Goal: Task Accomplishment & Management: Use online tool/utility

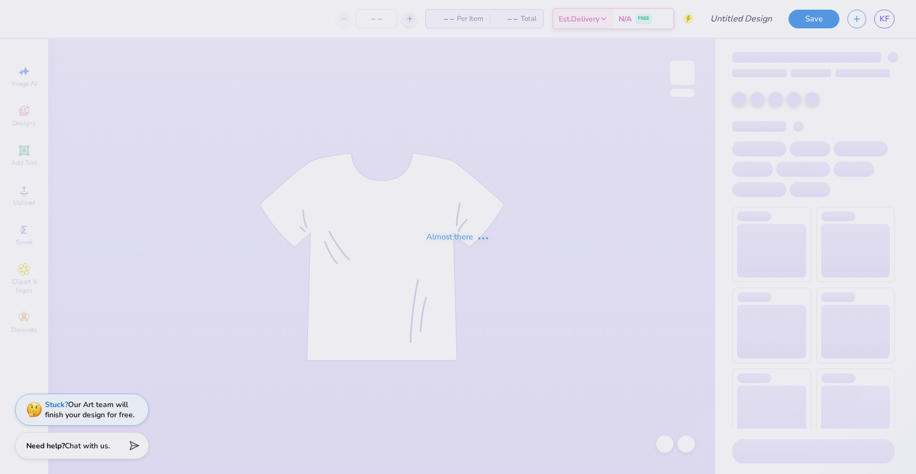
type input "pro shop merch fall"
type input "30"
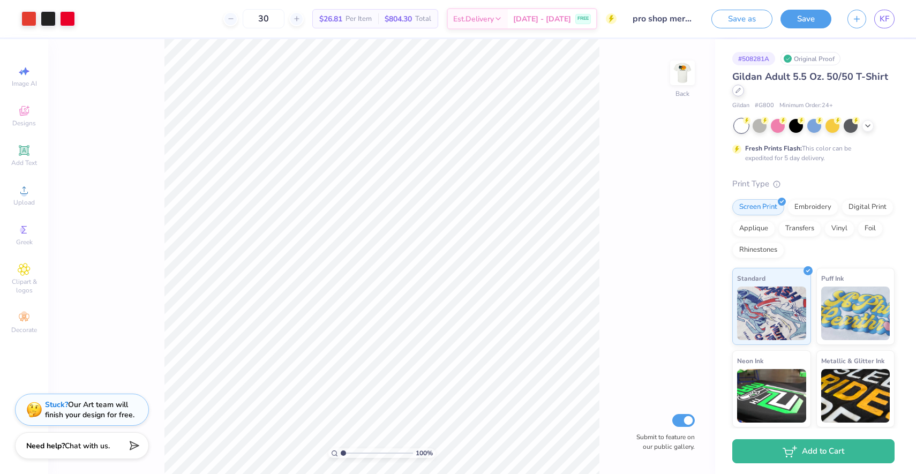
click at [738, 95] on div at bounding box center [738, 91] width 12 height 12
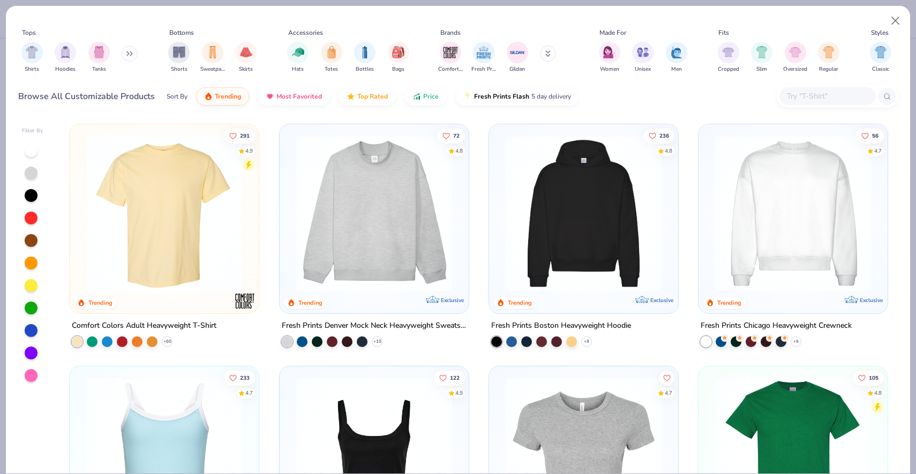
click at [551, 56] on button at bounding box center [548, 54] width 16 height 16
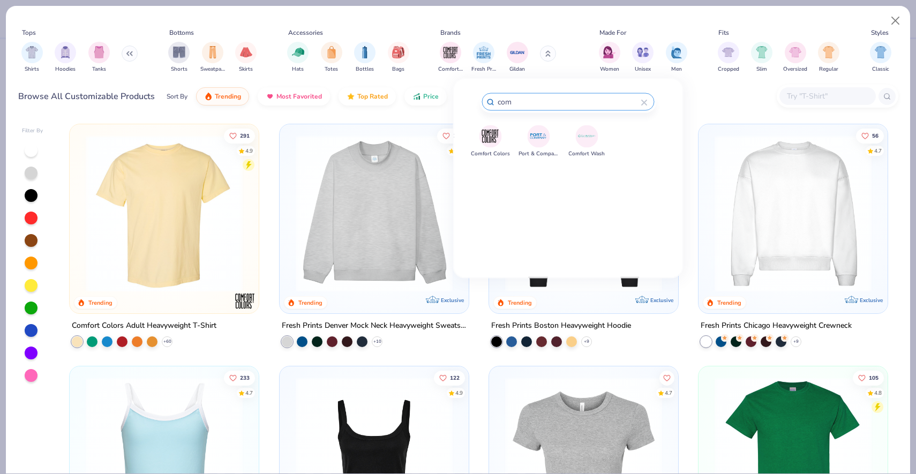
type input "com"
click at [498, 140] on img at bounding box center [490, 136] width 19 height 19
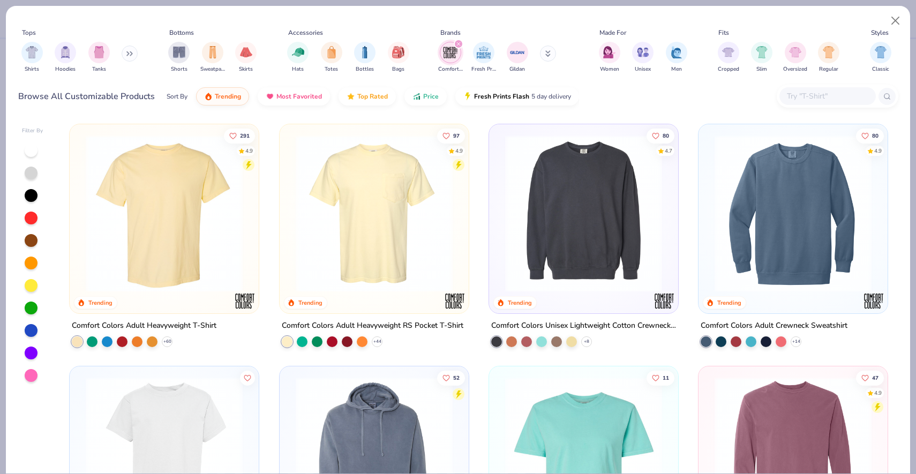
click at [458, 41] on div "filter for Comfort Colors" at bounding box center [459, 44] width 10 height 10
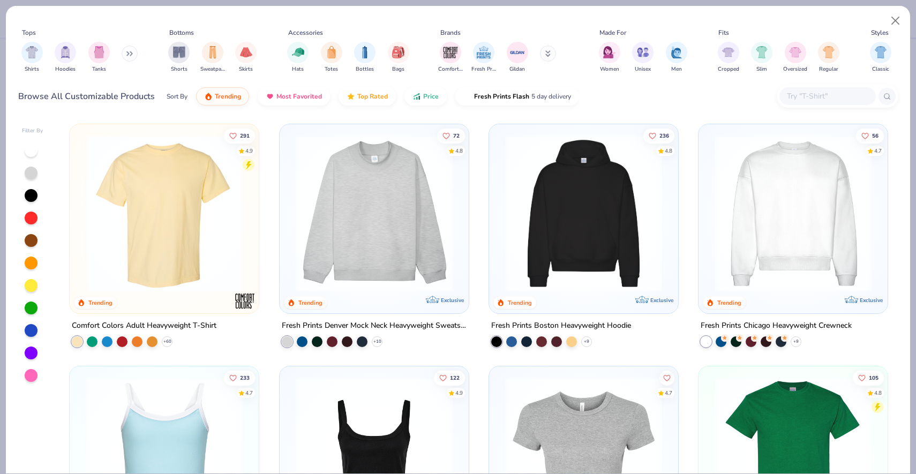
click at [545, 48] on button at bounding box center [548, 54] width 16 height 16
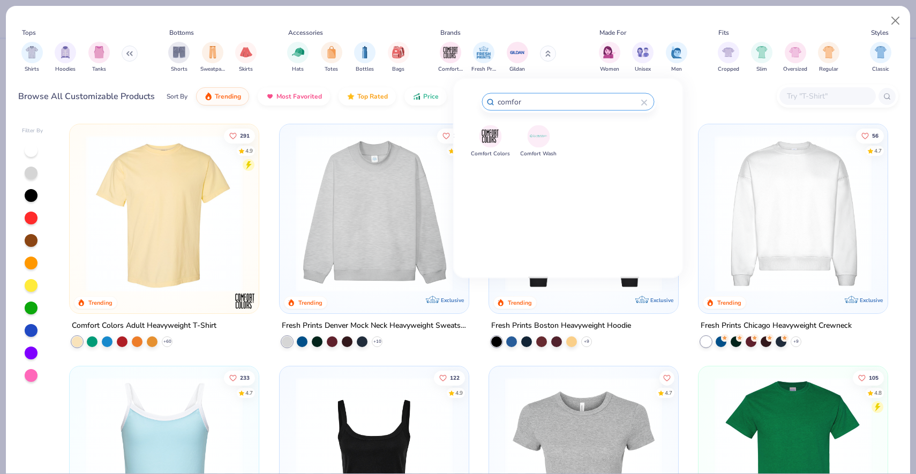
type input "comfor"
click at [485, 134] on img at bounding box center [490, 136] width 19 height 19
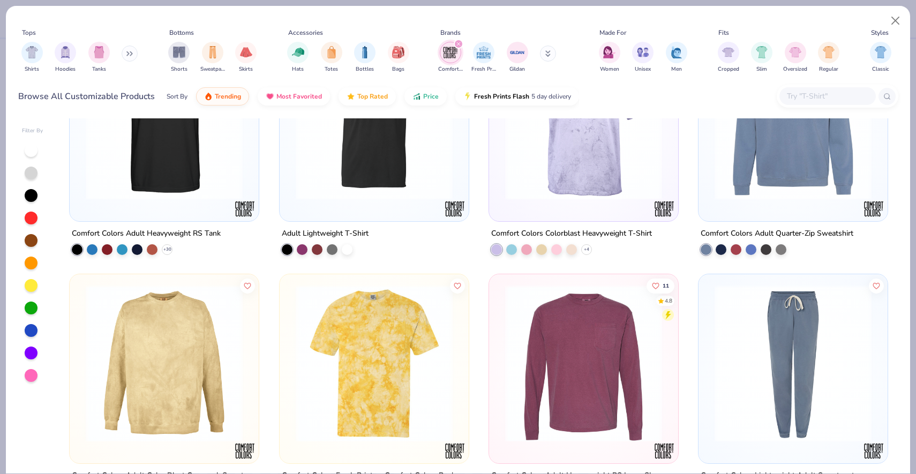
scroll to position [416, 0]
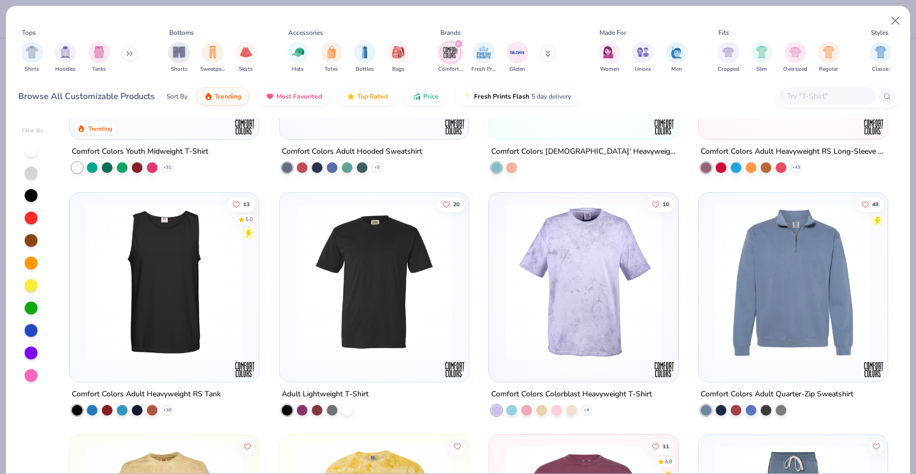
click at [391, 279] on img at bounding box center [374, 281] width 168 height 157
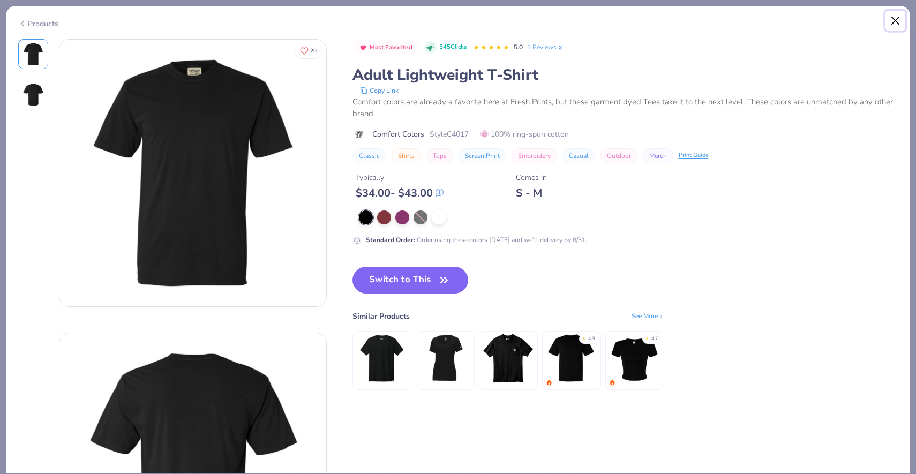
click at [900, 17] on button "Close" at bounding box center [896, 21] width 20 height 20
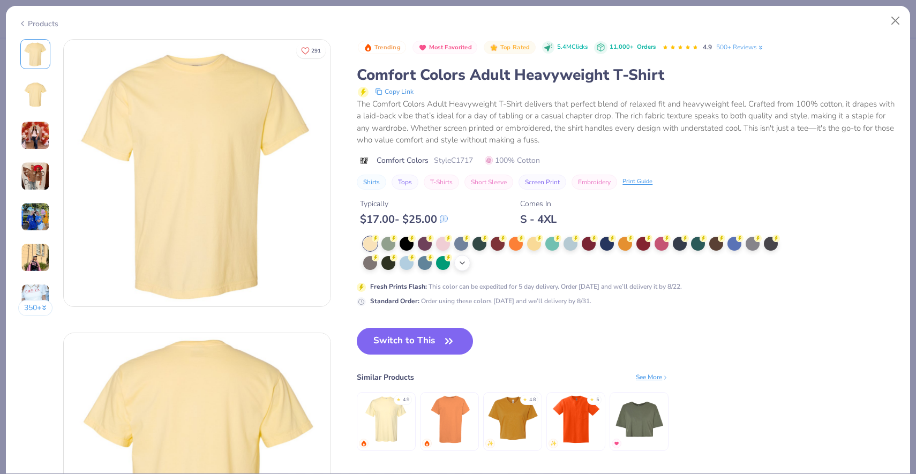
click at [462, 263] on icon at bounding box center [462, 263] width 9 height 9
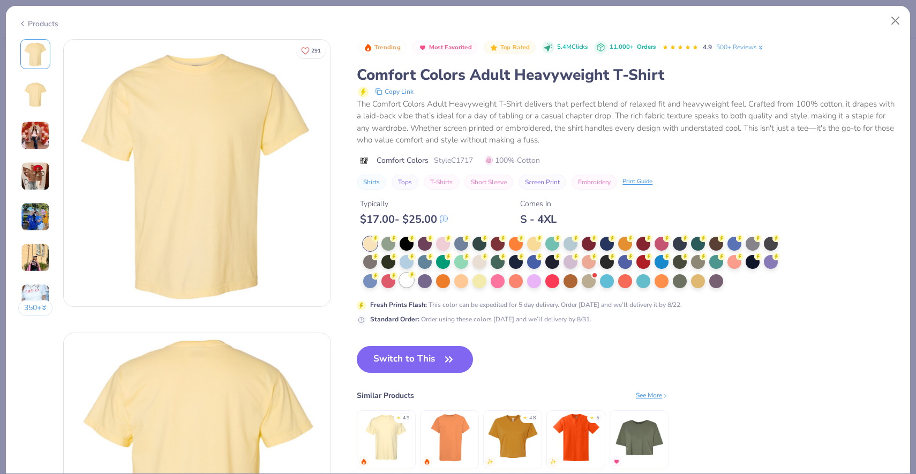
click at [408, 282] on div at bounding box center [407, 280] width 14 height 14
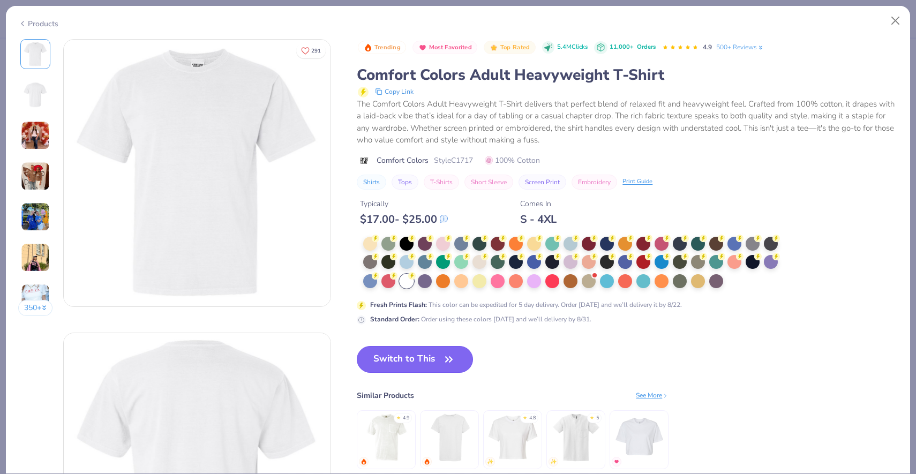
click at [407, 362] on button "Switch to This" at bounding box center [415, 359] width 116 height 27
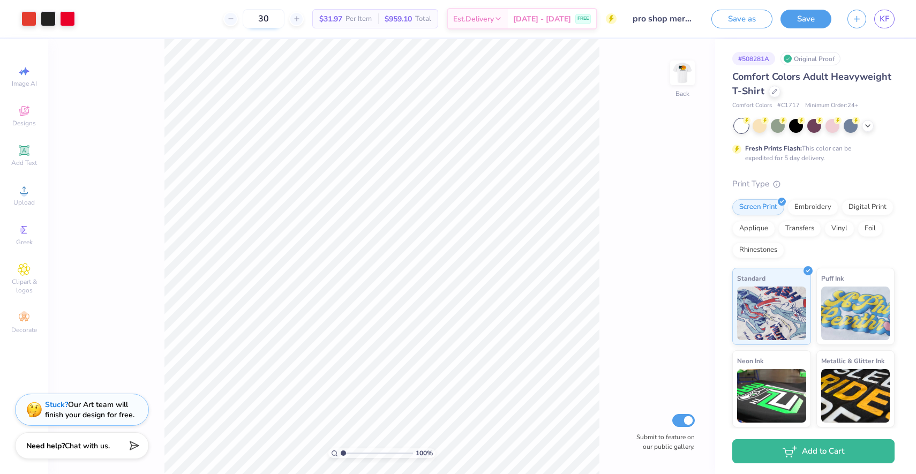
click at [279, 19] on input "30" at bounding box center [264, 18] width 42 height 19
type input "3"
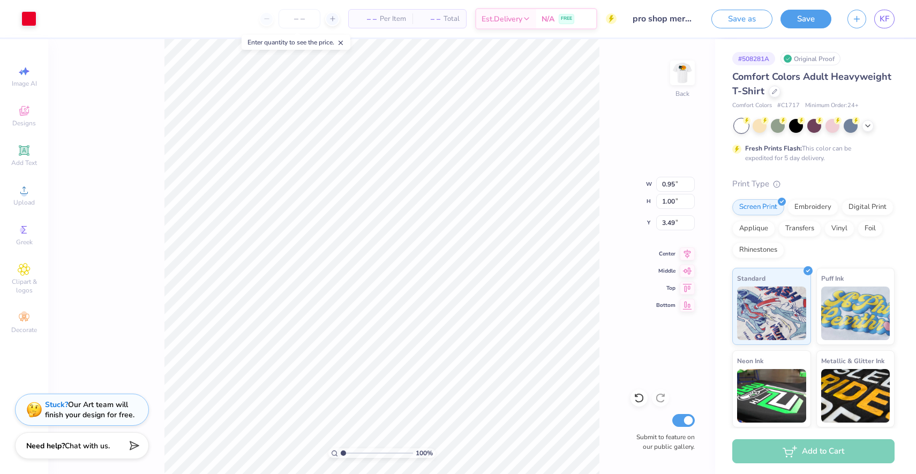
type input "0.95"
click at [690, 77] on img at bounding box center [682, 72] width 43 height 43
click at [690, 77] on img at bounding box center [682, 72] width 21 height 21
click at [776, 90] on div at bounding box center [775, 91] width 12 height 12
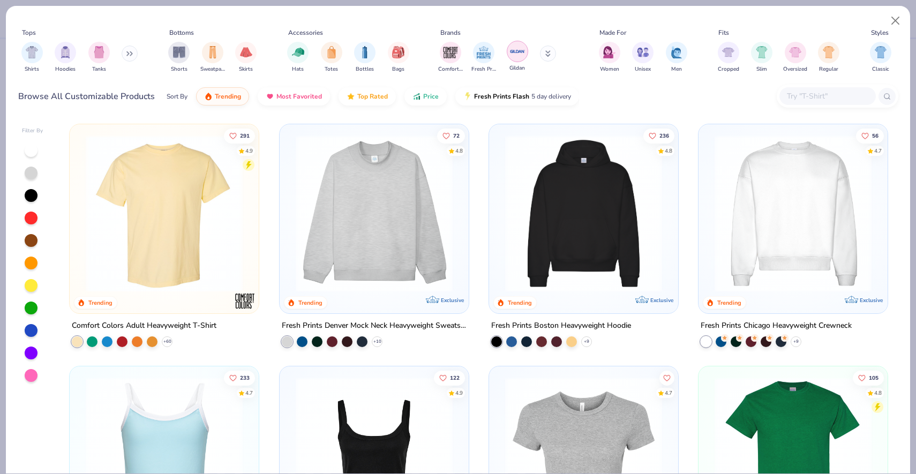
click at [522, 56] on img "filter for Gildan" at bounding box center [518, 51] width 16 height 16
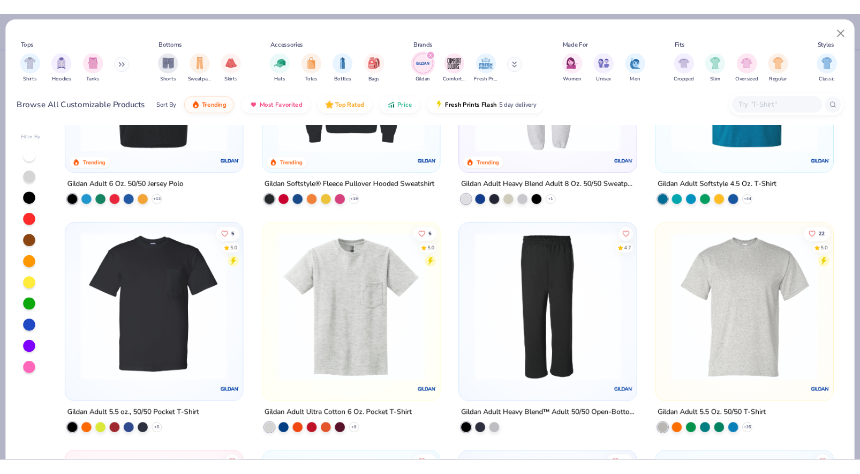
scroll to position [390, 0]
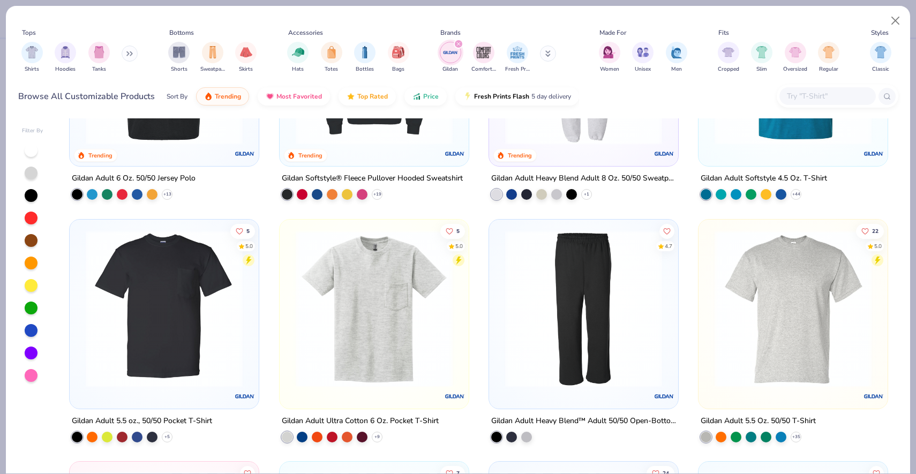
click at [747, 325] on img at bounding box center [793, 308] width 168 height 157
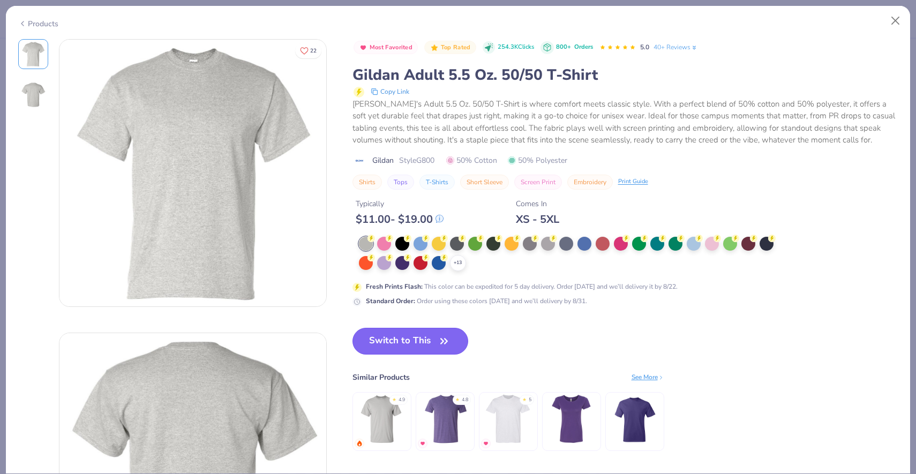
click at [405, 346] on button "Switch to This" at bounding box center [411, 341] width 116 height 27
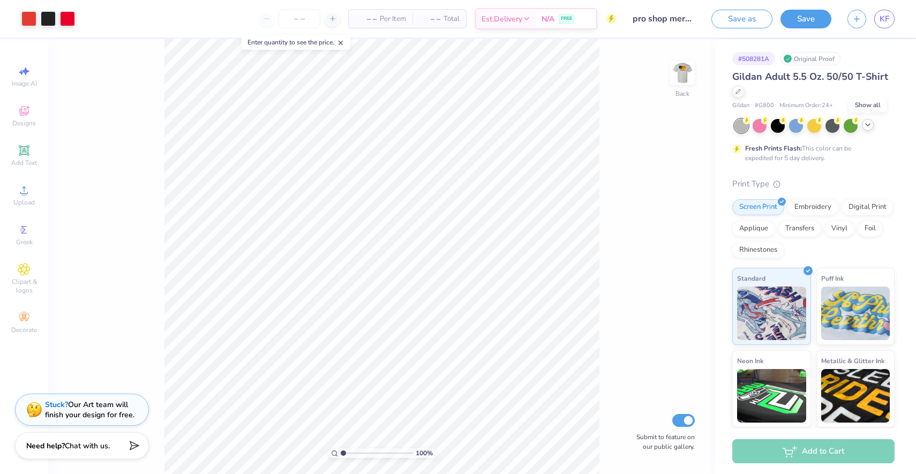
click at [867, 124] on icon at bounding box center [868, 125] width 9 height 9
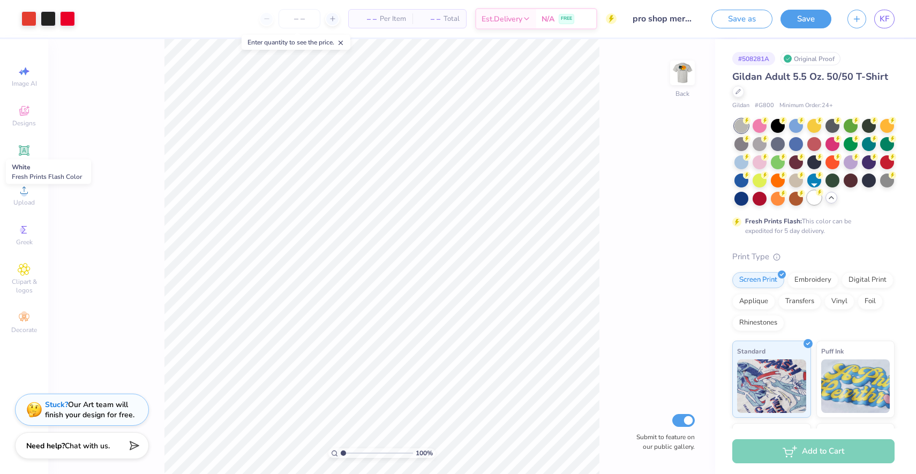
click at [814, 199] on div at bounding box center [814, 198] width 14 height 14
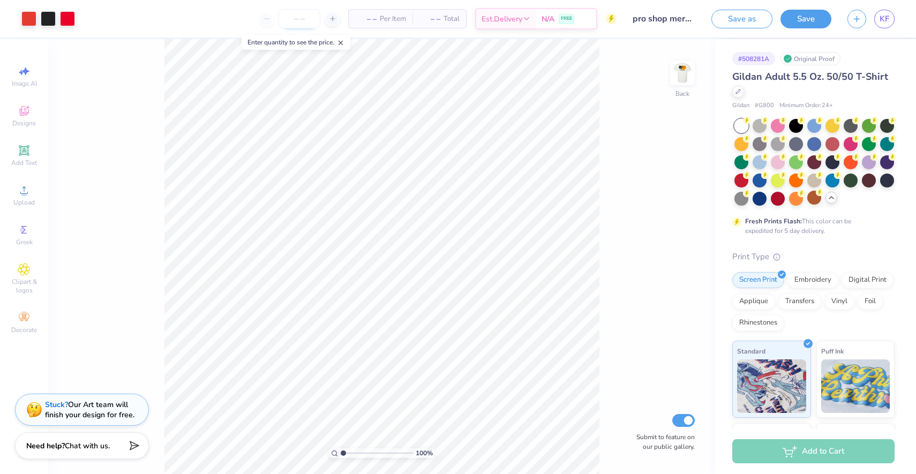
click at [302, 23] on input "number" at bounding box center [300, 18] width 42 height 19
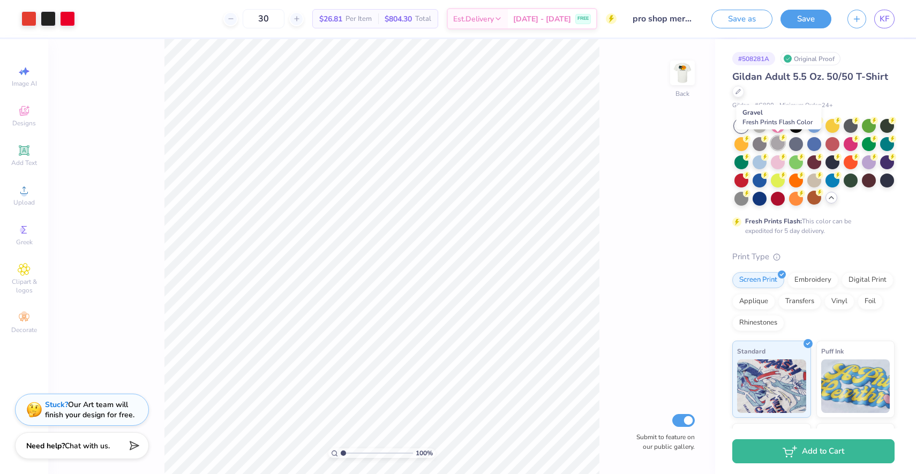
type input "30"
click at [775, 142] on div at bounding box center [778, 143] width 14 height 14
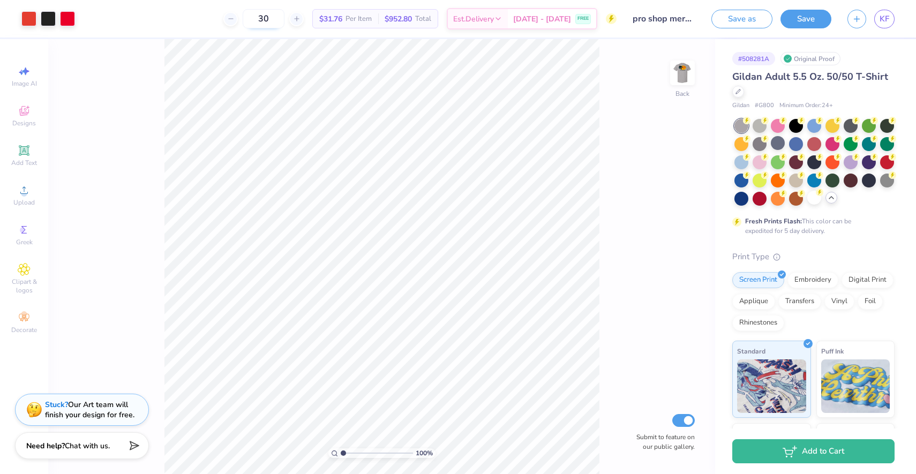
click at [275, 19] on input "30" at bounding box center [264, 18] width 42 height 19
click at [814, 197] on div at bounding box center [814, 198] width 14 height 14
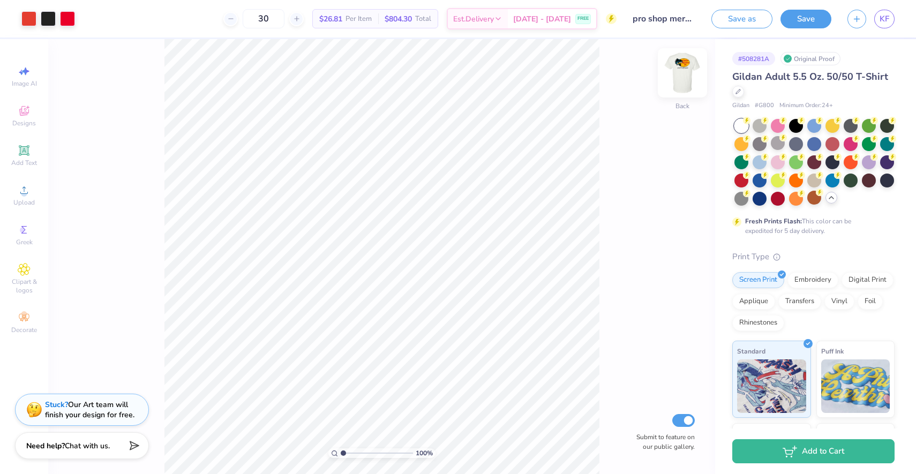
click at [679, 77] on img at bounding box center [682, 72] width 43 height 43
click at [798, 23] on button "Save" at bounding box center [806, 17] width 51 height 19
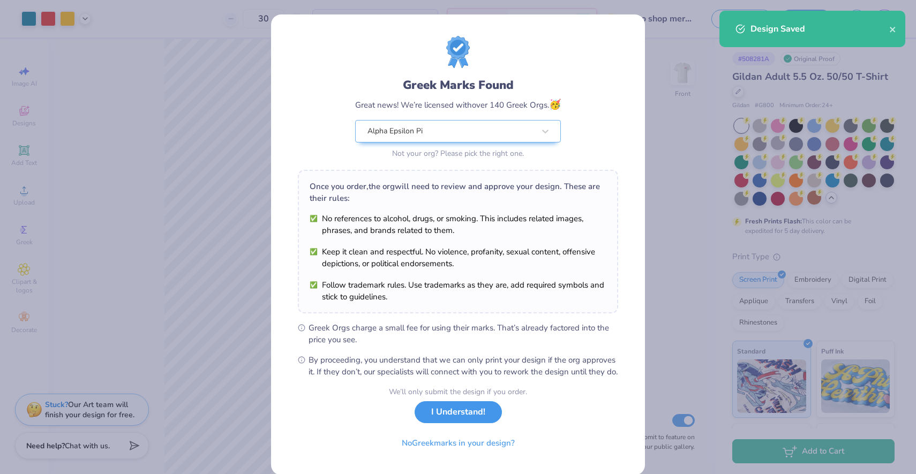
click at [472, 423] on button "I Understand!" at bounding box center [458, 412] width 87 height 22
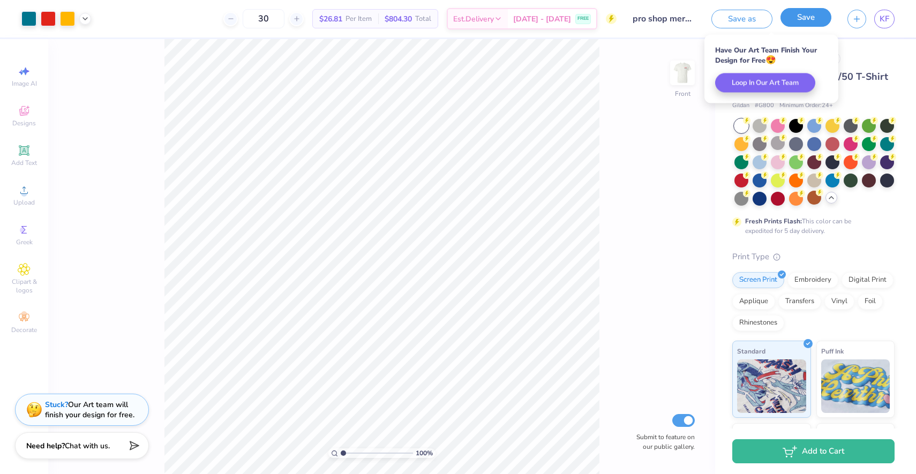
click at [813, 19] on button "Save" at bounding box center [806, 17] width 51 height 19
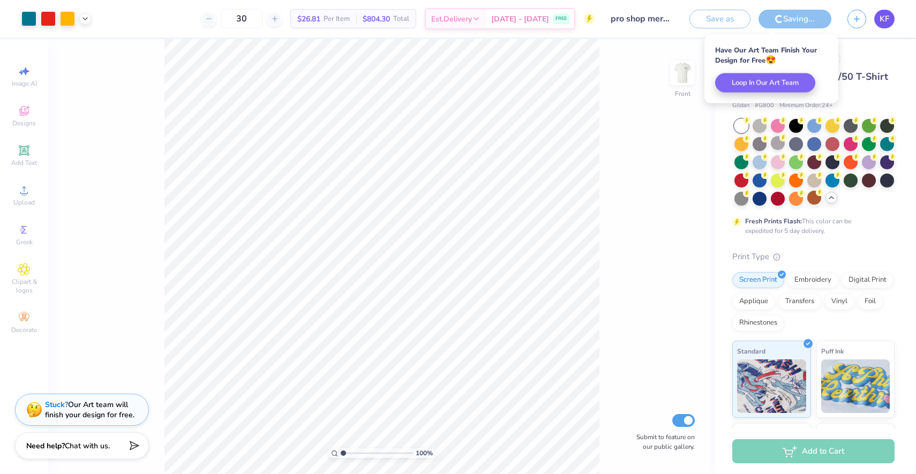
click at [888, 16] on span "KF" at bounding box center [885, 19] width 10 height 12
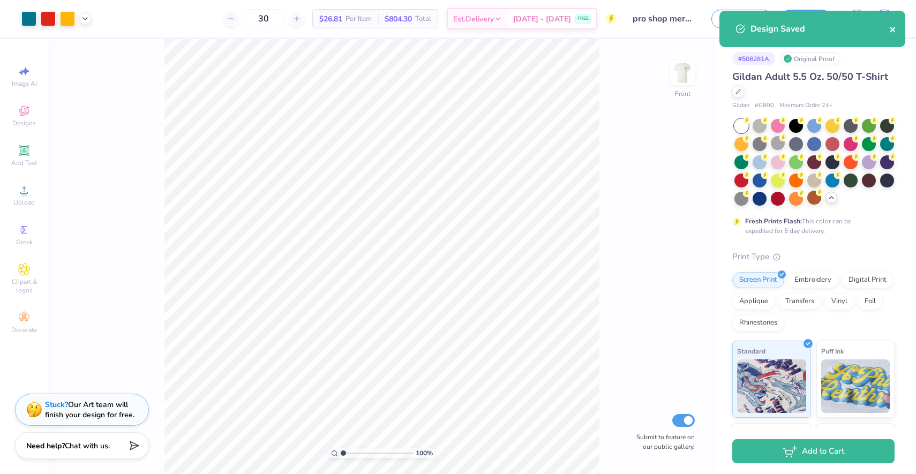
click at [892, 19] on div "Design Saved" at bounding box center [813, 29] width 186 height 36
click at [893, 31] on icon "close" at bounding box center [893, 29] width 8 height 9
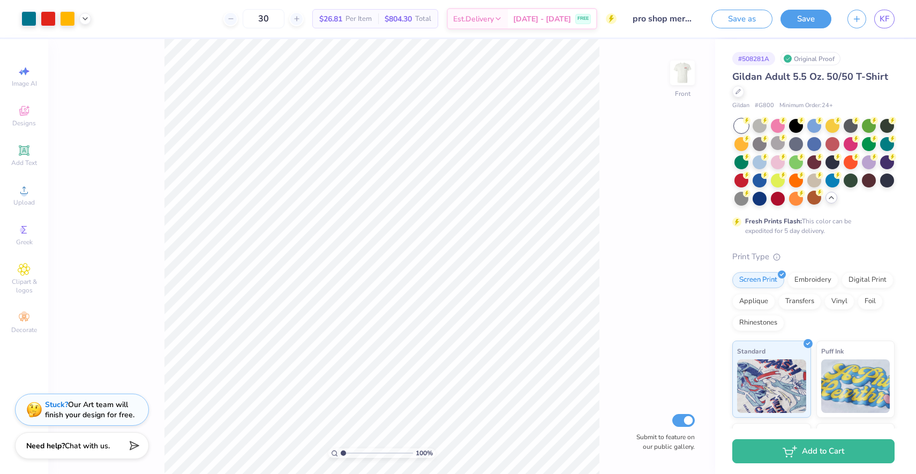
click at [893, 27] on div "Design Saved" at bounding box center [812, 33] width 190 height 49
click at [892, 13] on div "Design Saved" at bounding box center [812, 11] width 190 height 4
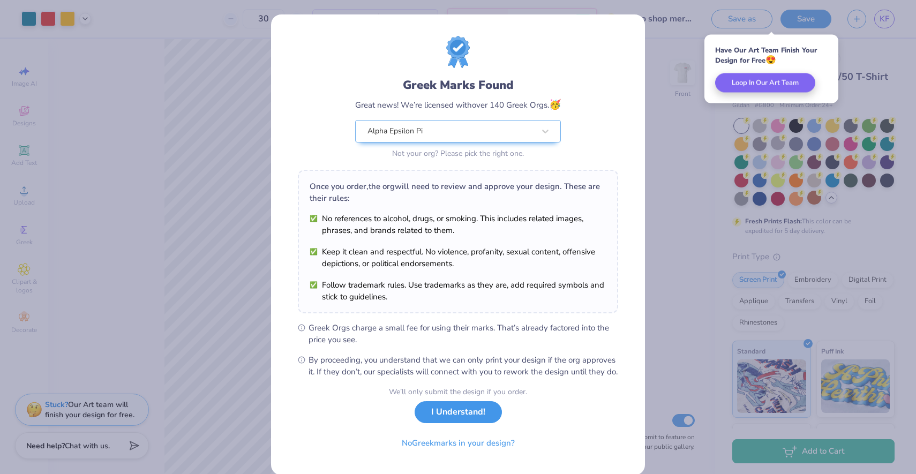
click at [480, 423] on button "I Understand!" at bounding box center [458, 412] width 87 height 22
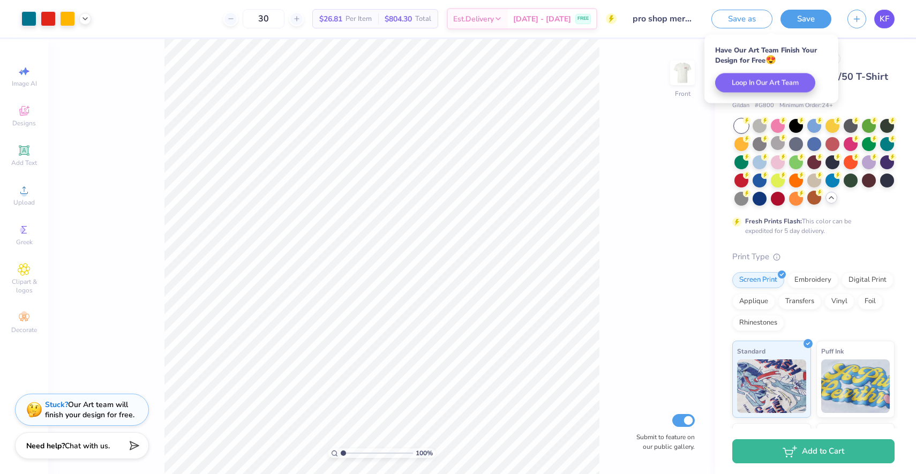
click at [889, 12] on link "KF" at bounding box center [884, 19] width 20 height 19
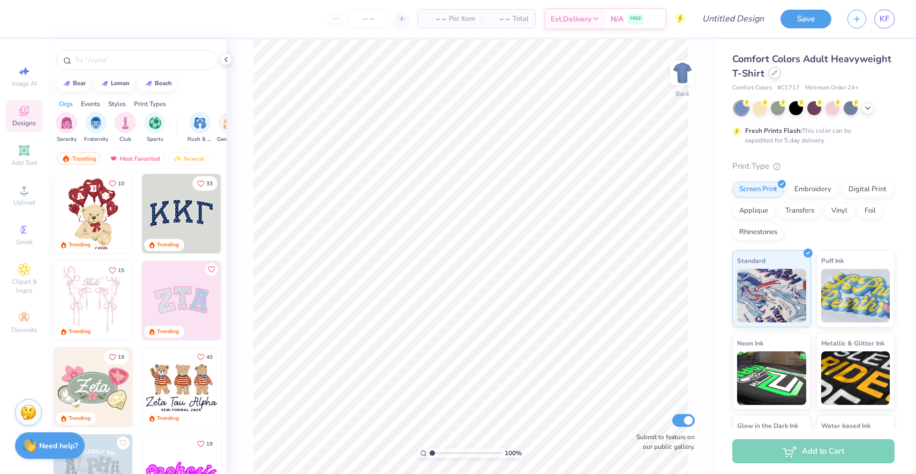
click at [774, 77] on div at bounding box center [775, 73] width 12 height 12
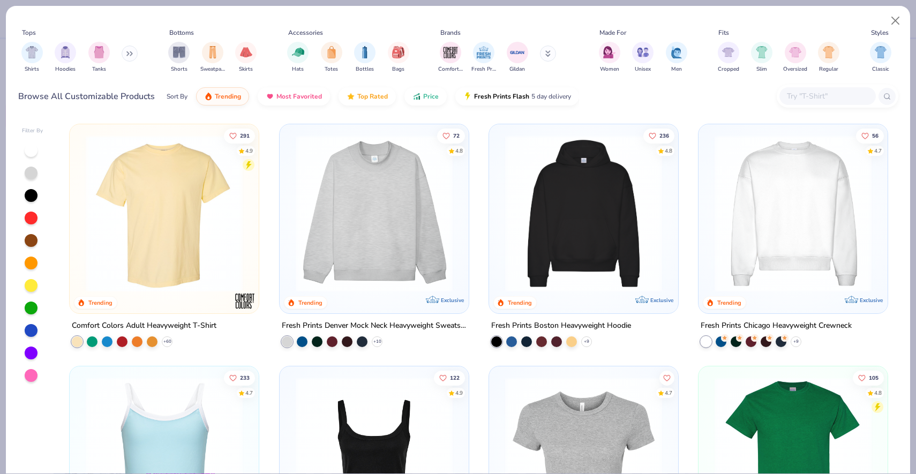
click at [123, 51] on div "Shirts Hoodies Tanks" at bounding box center [79, 58] width 123 height 40
click at [133, 58] on button at bounding box center [130, 54] width 16 height 16
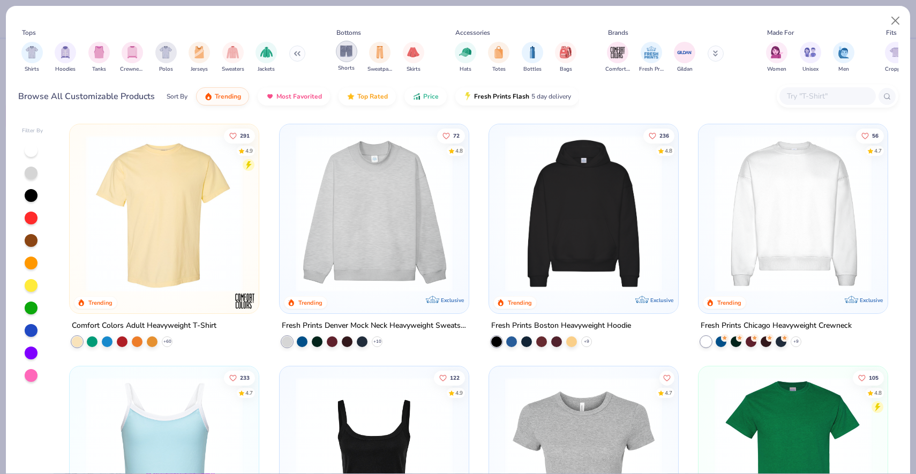
click at [341, 51] on img "filter for Shorts" at bounding box center [346, 51] width 12 height 12
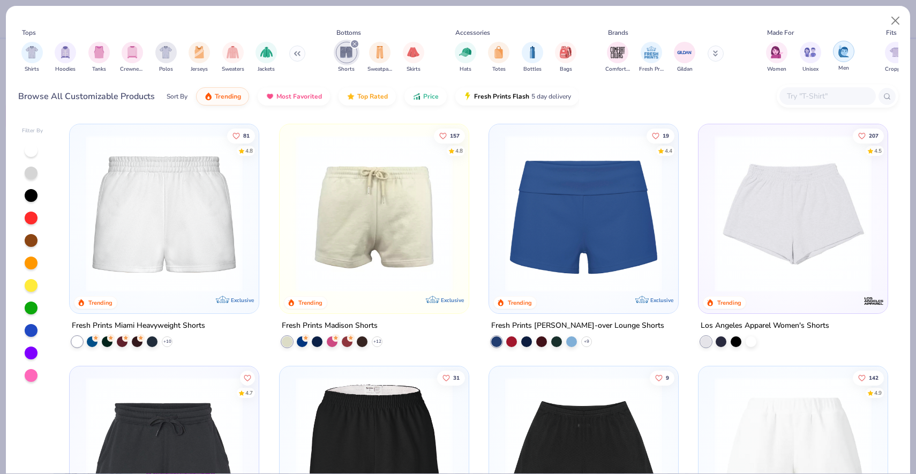
click at [850, 52] on div "filter for Men" at bounding box center [843, 51] width 21 height 21
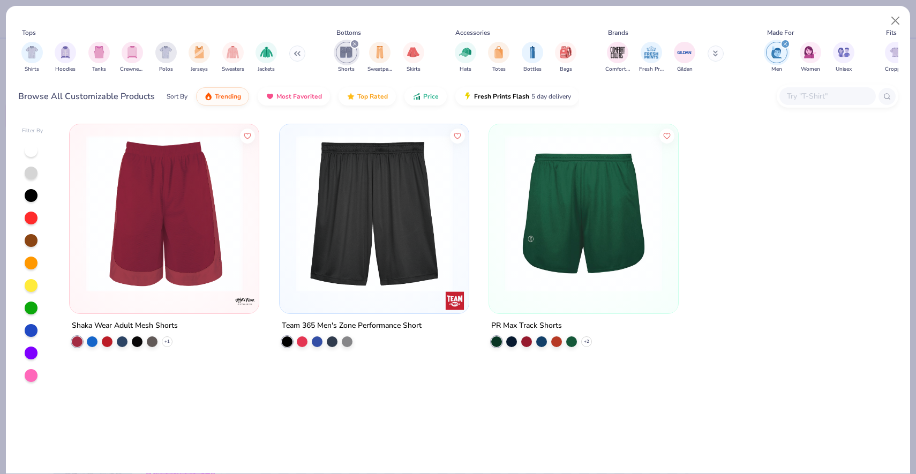
click at [787, 41] on div "filter for Men" at bounding box center [786, 44] width 10 height 10
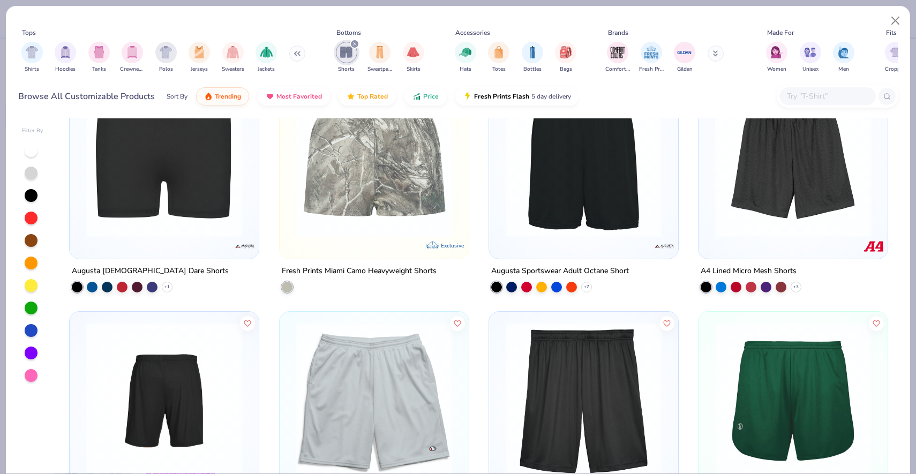
scroll to position [1374, 0]
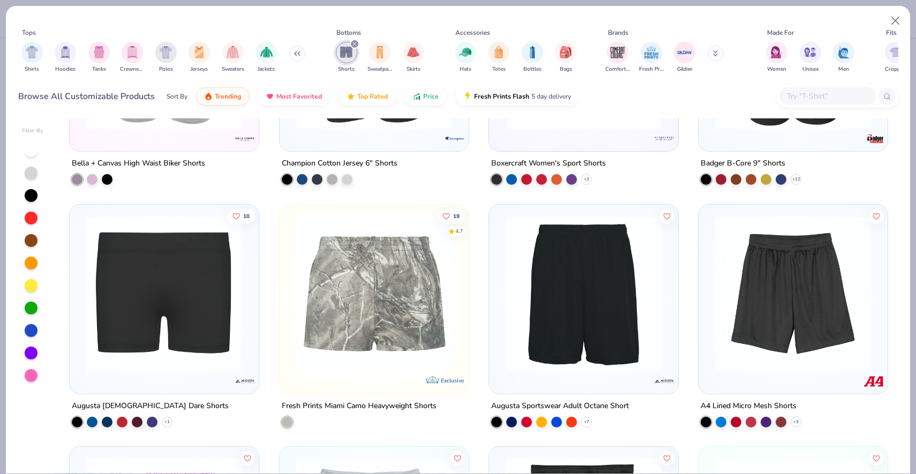
click at [429, 319] on img at bounding box center [374, 293] width 168 height 157
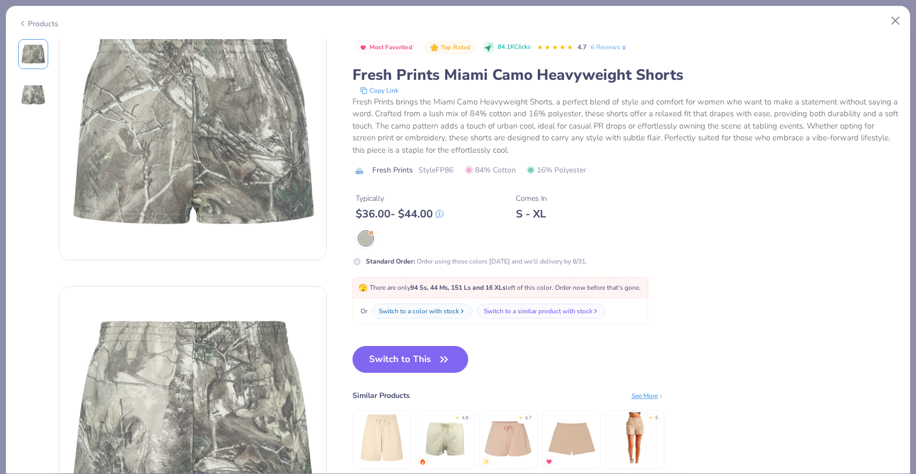
scroll to position [55, 0]
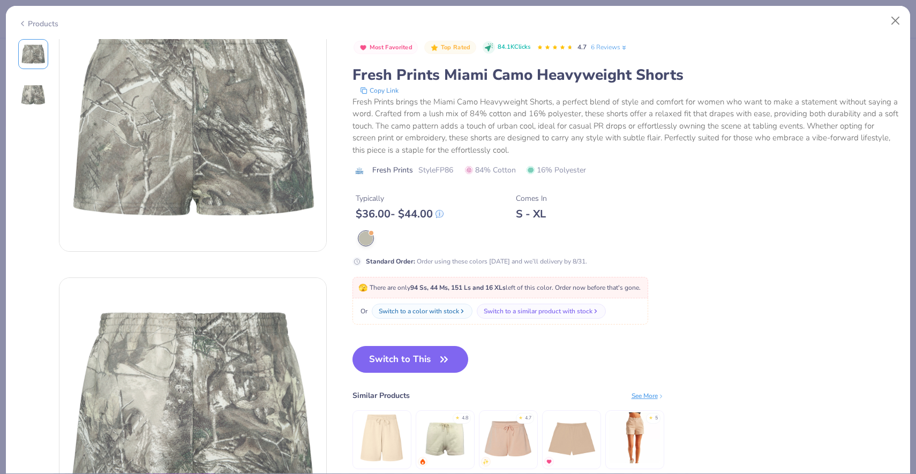
click at [496, 437] on img at bounding box center [508, 438] width 51 height 51
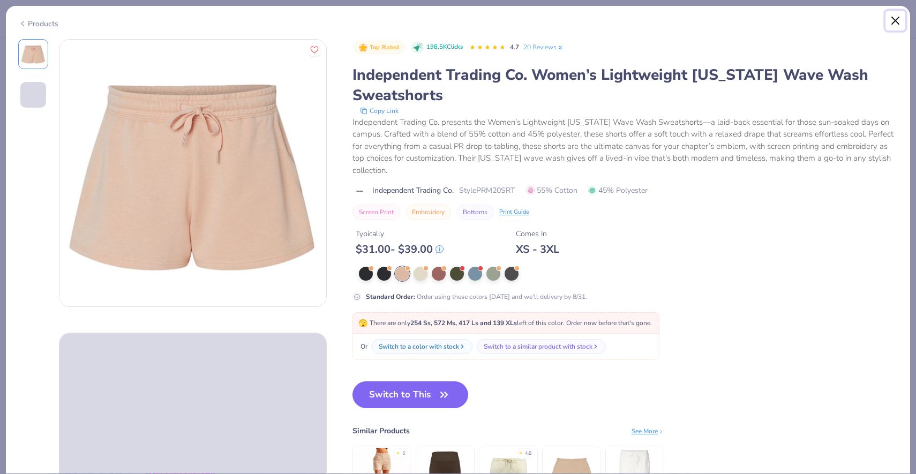
click at [904, 20] on button "Close" at bounding box center [896, 21] width 20 height 20
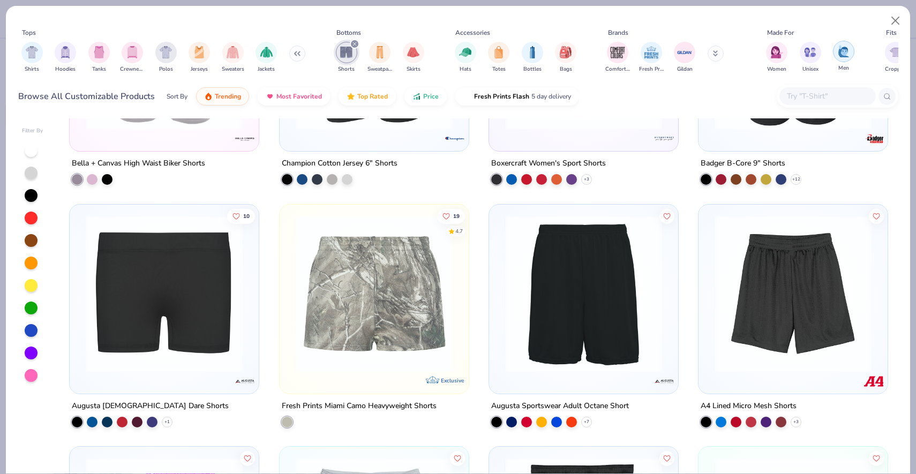
click at [851, 56] on div "filter for Men" at bounding box center [843, 51] width 21 height 21
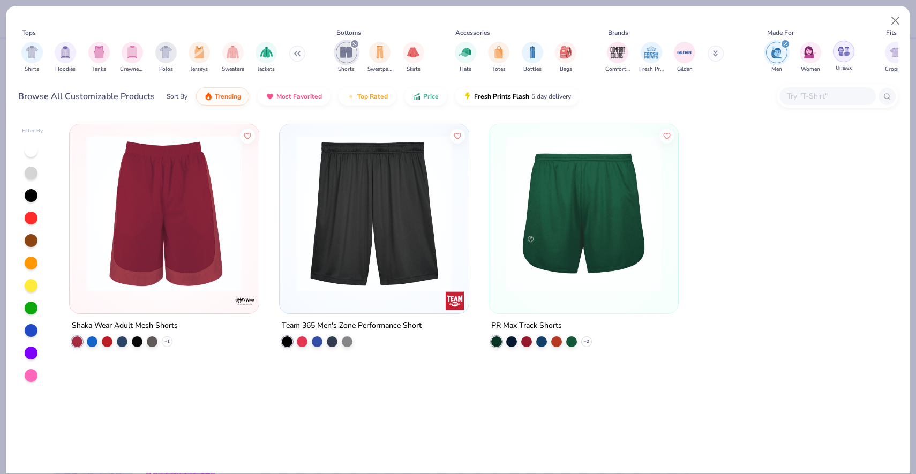
click at [848, 54] on img "filter for Unisex" at bounding box center [844, 51] width 12 height 12
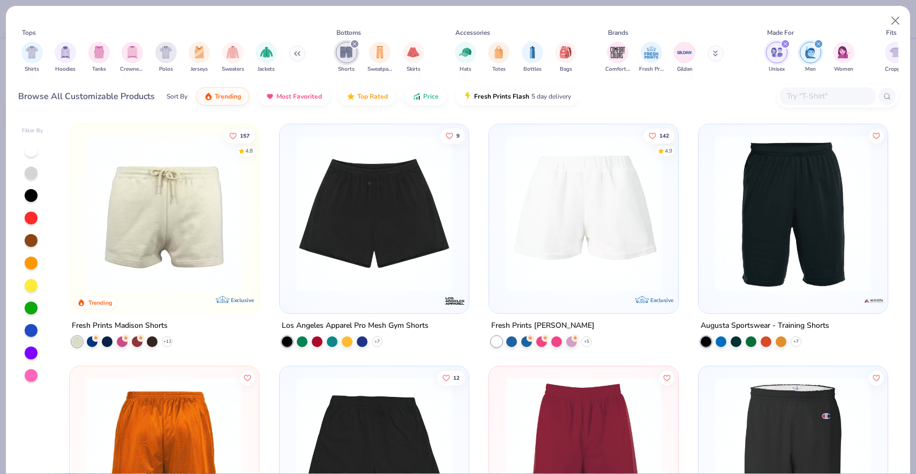
click at [826, 43] on div "Unisex Men Women" at bounding box center [810, 58] width 95 height 40
click at [820, 43] on icon "filter for Men" at bounding box center [818, 43] width 3 height 3
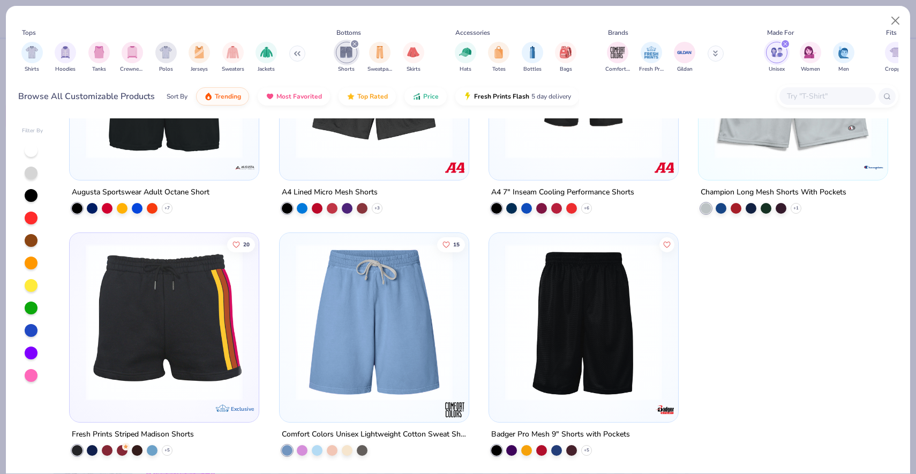
scroll to position [603, 0]
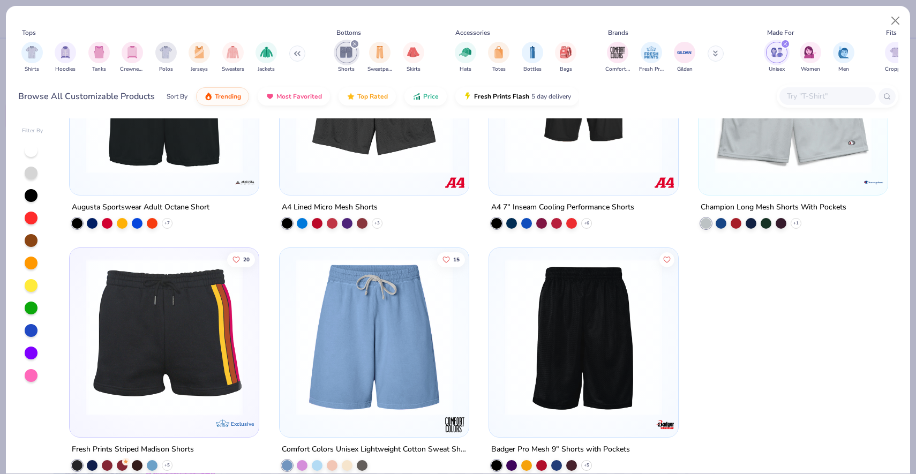
click at [350, 370] on img at bounding box center [374, 337] width 168 height 157
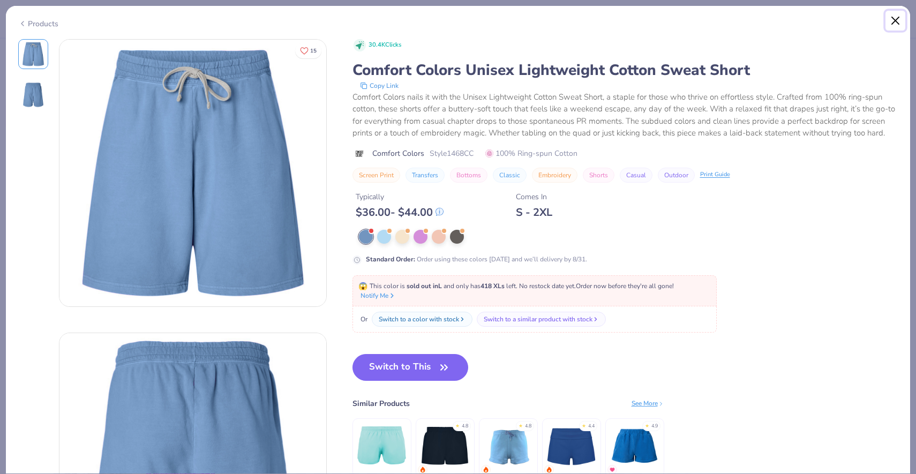
click at [890, 17] on button "Close" at bounding box center [896, 21] width 20 height 20
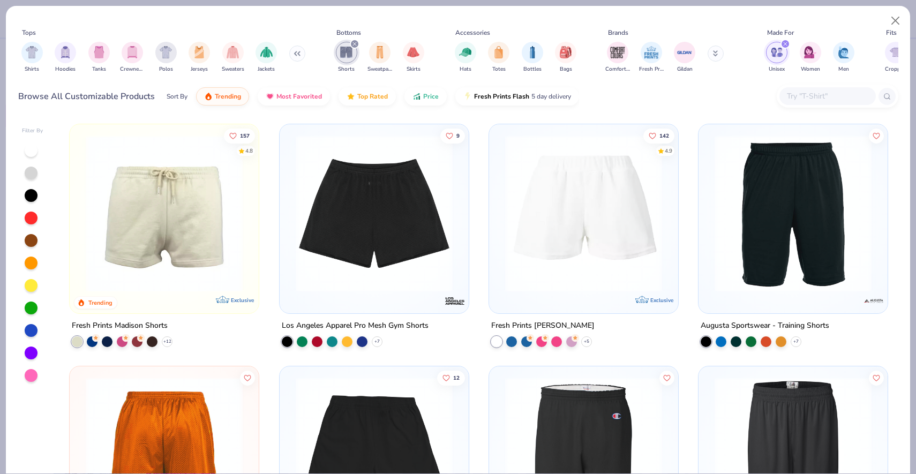
click at [535, 241] on img at bounding box center [584, 213] width 168 height 157
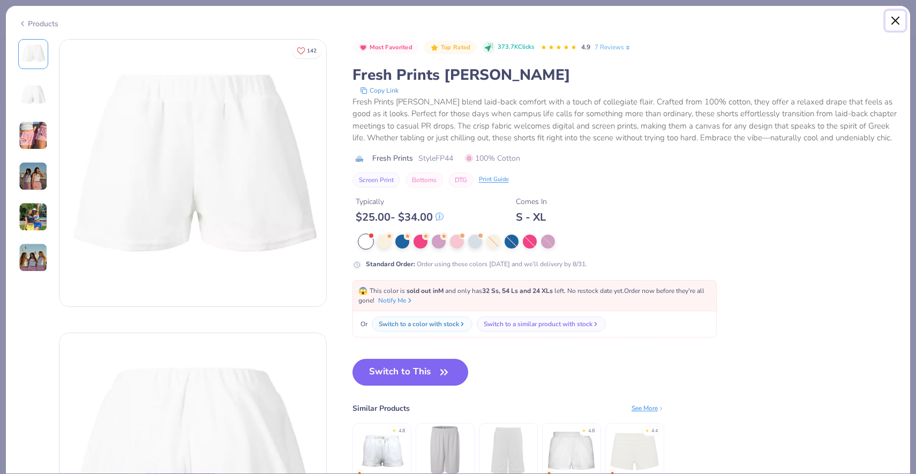
click at [888, 21] on button "Close" at bounding box center [896, 21] width 20 height 20
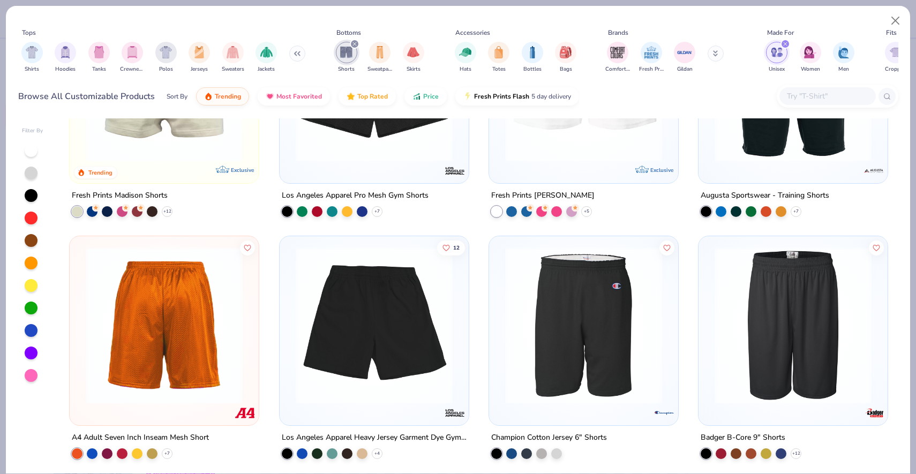
scroll to position [125, 0]
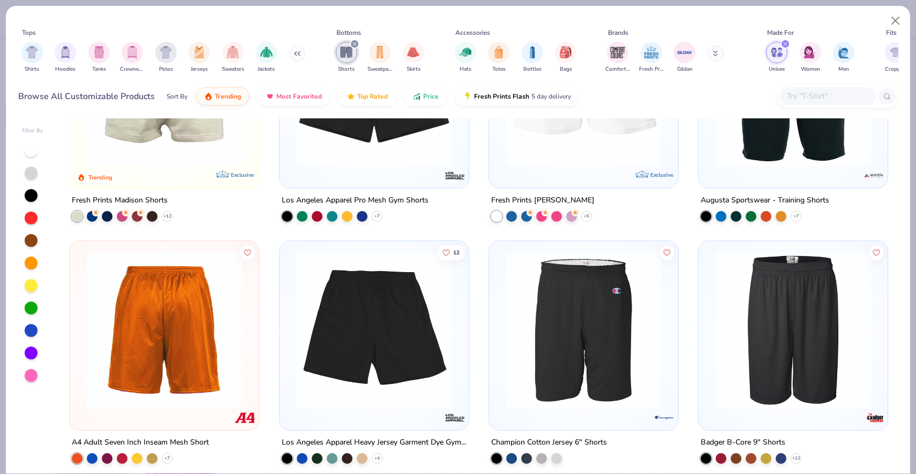
click at [411, 329] on img at bounding box center [374, 330] width 168 height 157
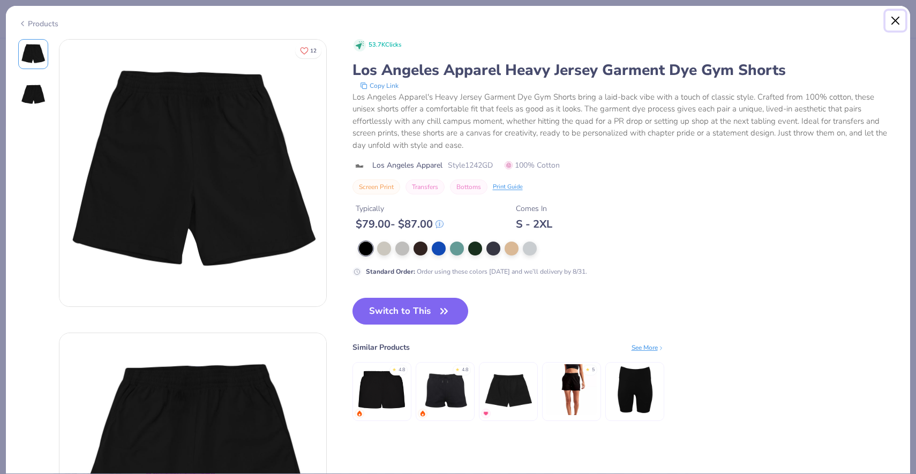
click at [901, 25] on button "Close" at bounding box center [896, 21] width 20 height 20
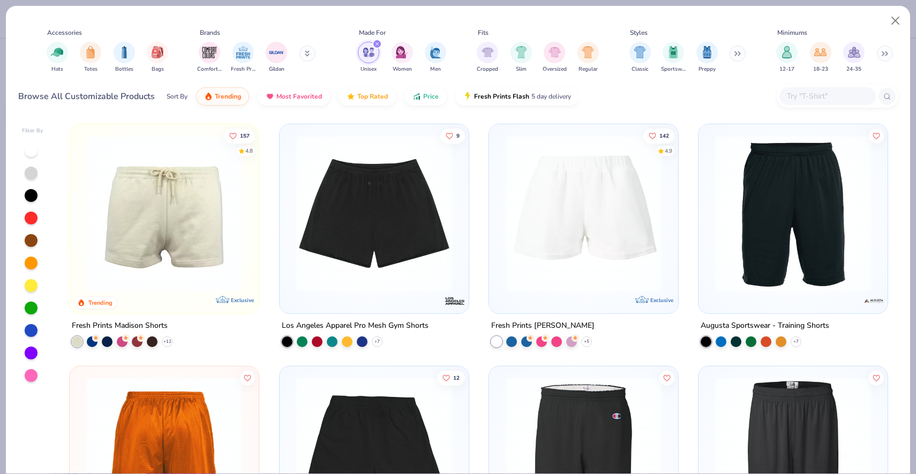
scroll to position [0, 453]
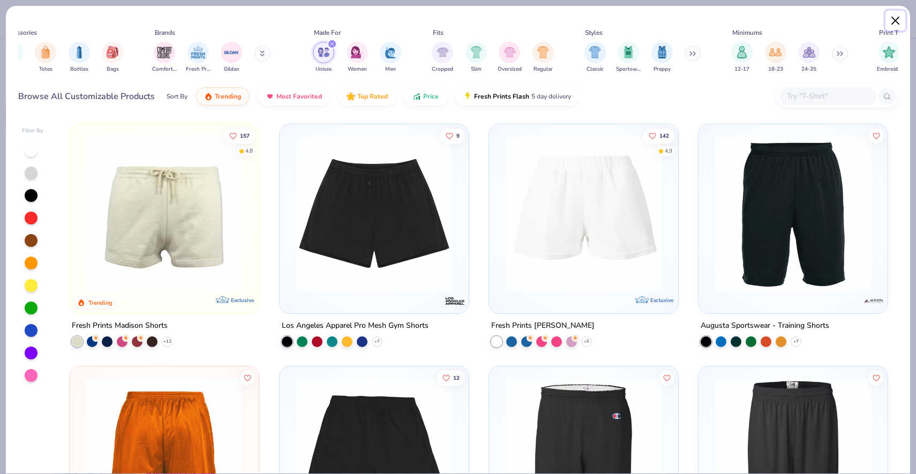
click at [891, 25] on button "Close" at bounding box center [896, 21] width 20 height 20
